Goal: Find specific page/section: Find specific page/section

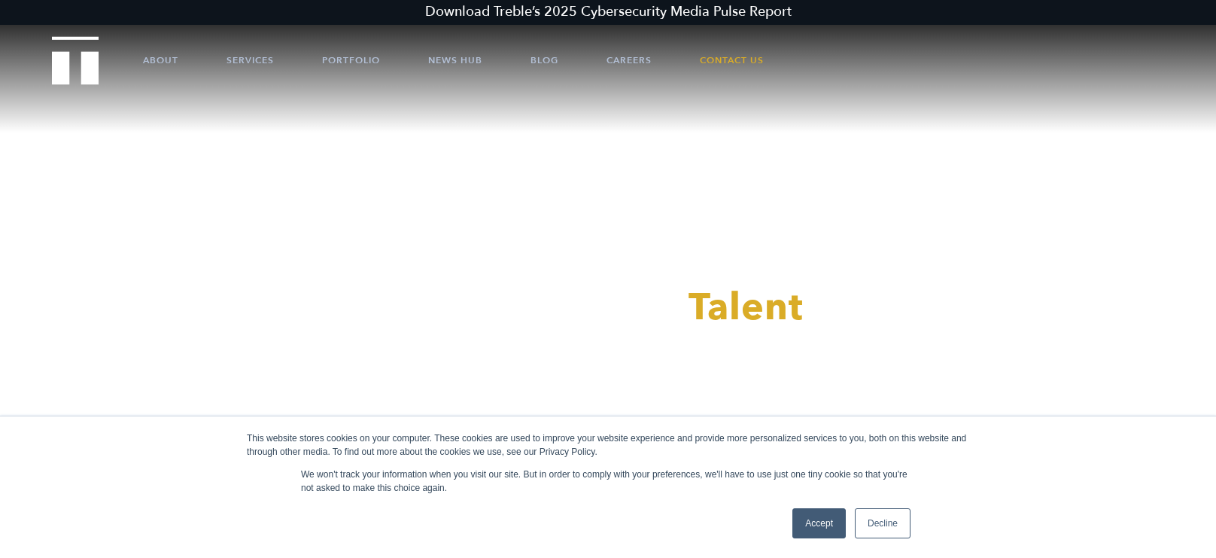
click at [823, 521] on link "Accept" at bounding box center [819, 523] width 53 height 30
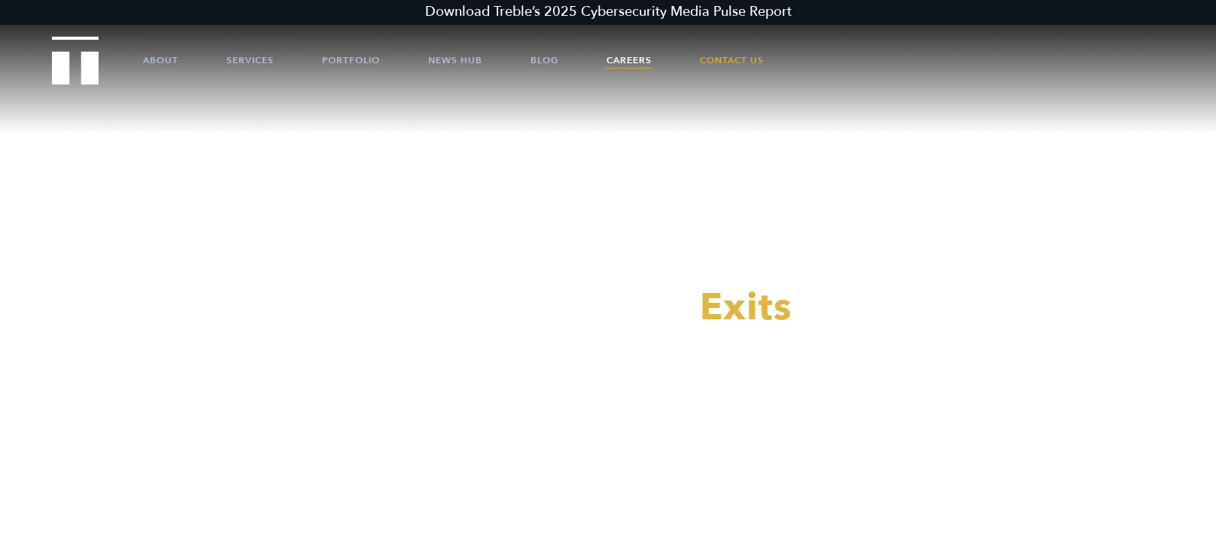
click at [638, 67] on link "Careers" at bounding box center [629, 60] width 45 height 45
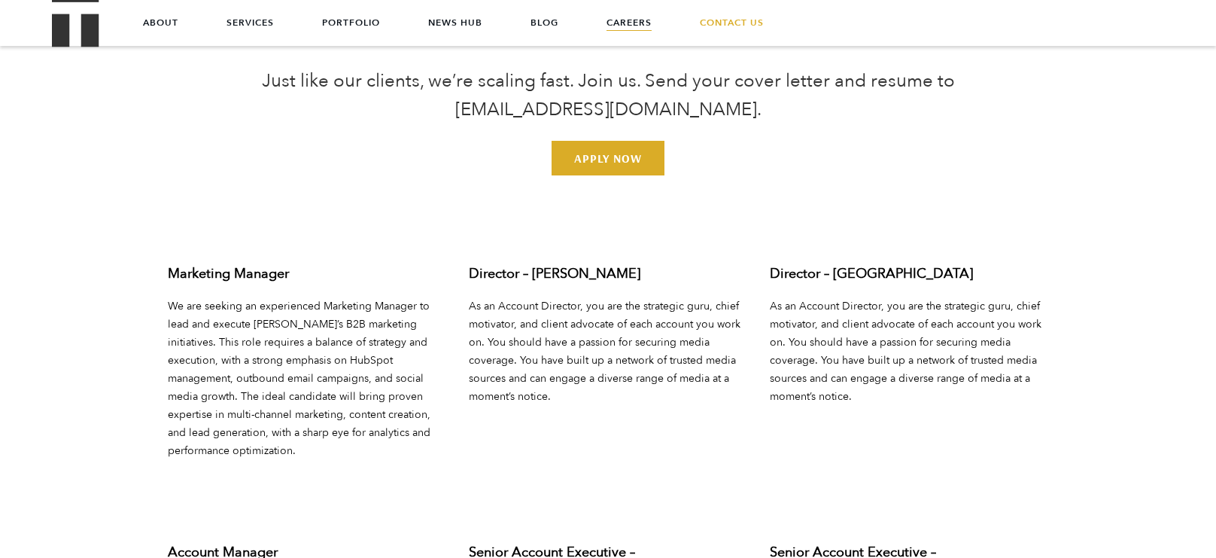
scroll to position [5331, 0]
